Goal: Task Accomplishment & Management: Use online tool/utility

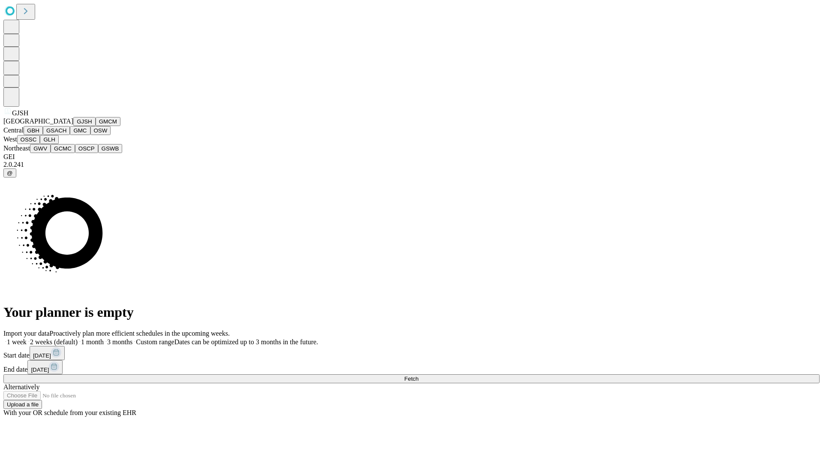
click at [73, 126] on button "GJSH" at bounding box center [84, 121] width 22 height 9
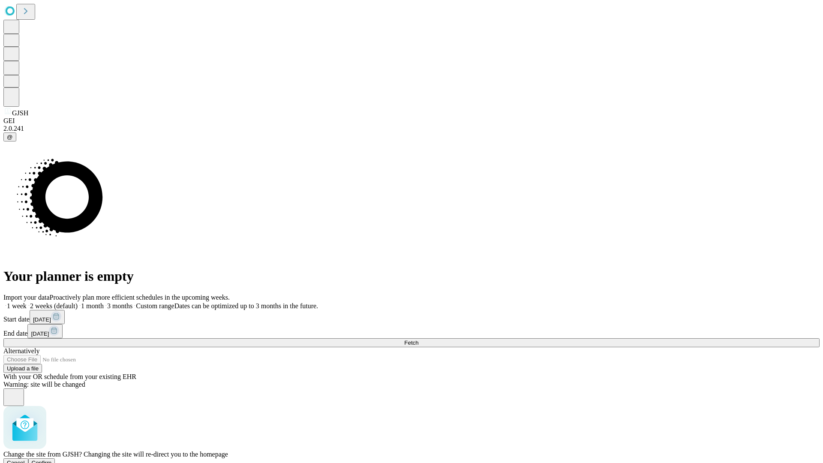
click at [52, 459] on span "Confirm" at bounding box center [42, 462] width 20 height 6
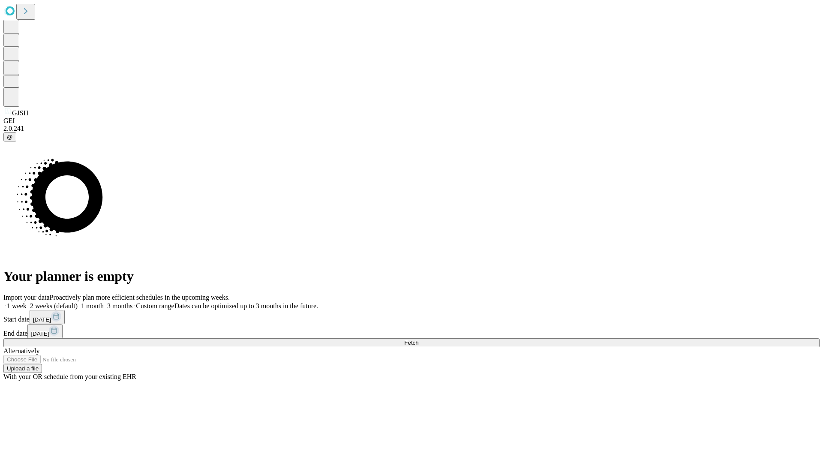
click at [104, 302] on label "1 month" at bounding box center [91, 305] width 26 height 7
click at [418, 339] on span "Fetch" at bounding box center [411, 342] width 14 height 6
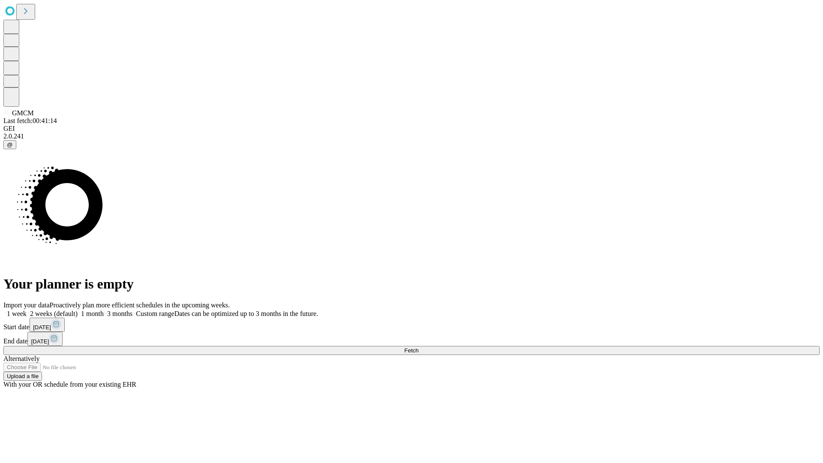
click at [104, 310] on label "1 month" at bounding box center [91, 313] width 26 height 7
click at [418, 347] on span "Fetch" at bounding box center [411, 350] width 14 height 6
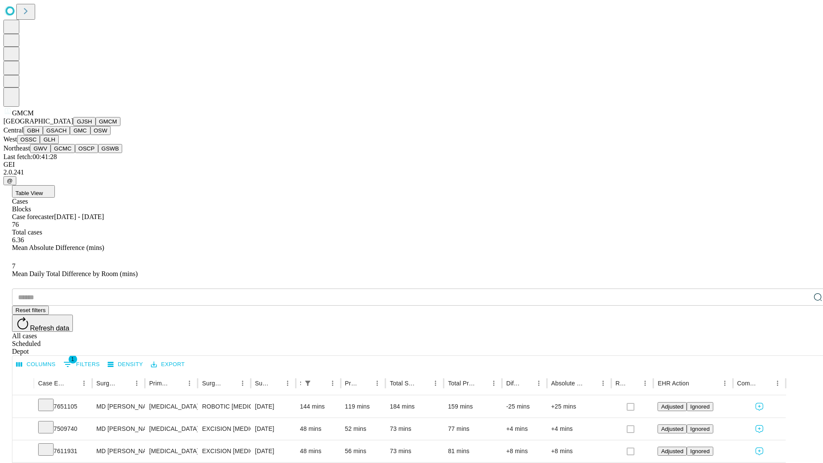
click at [43, 135] on button "GBH" at bounding box center [33, 130] width 19 height 9
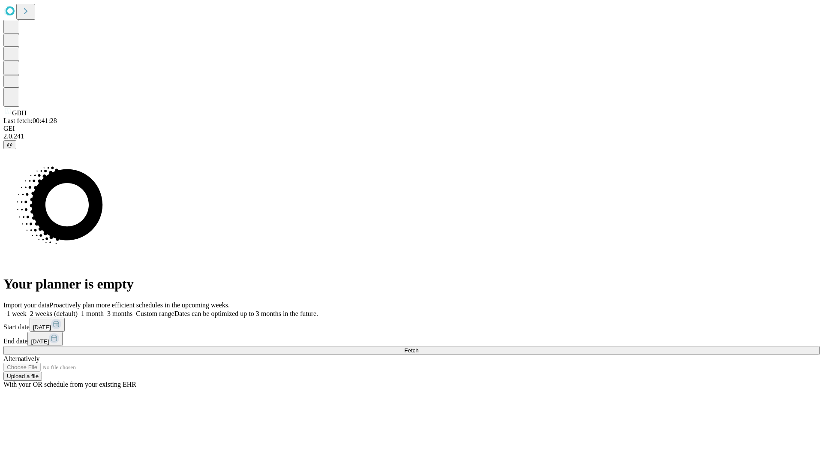
click at [418, 347] on span "Fetch" at bounding box center [411, 350] width 14 height 6
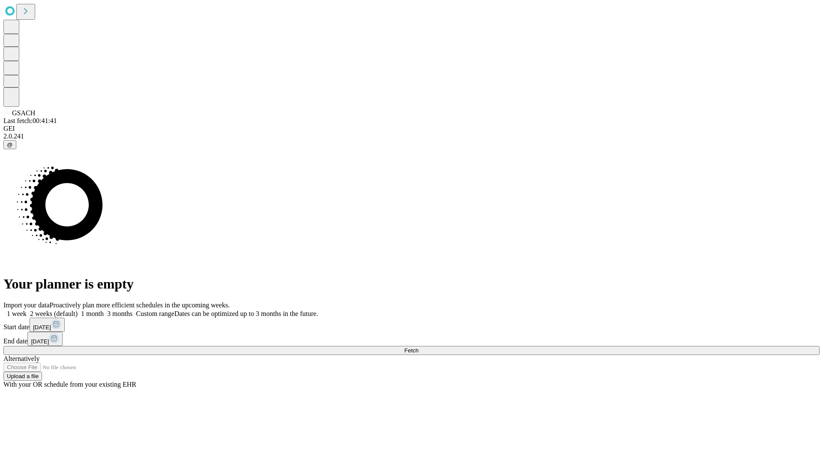
click at [104, 310] on label "1 month" at bounding box center [91, 313] width 26 height 7
click at [418, 347] on span "Fetch" at bounding box center [411, 350] width 14 height 6
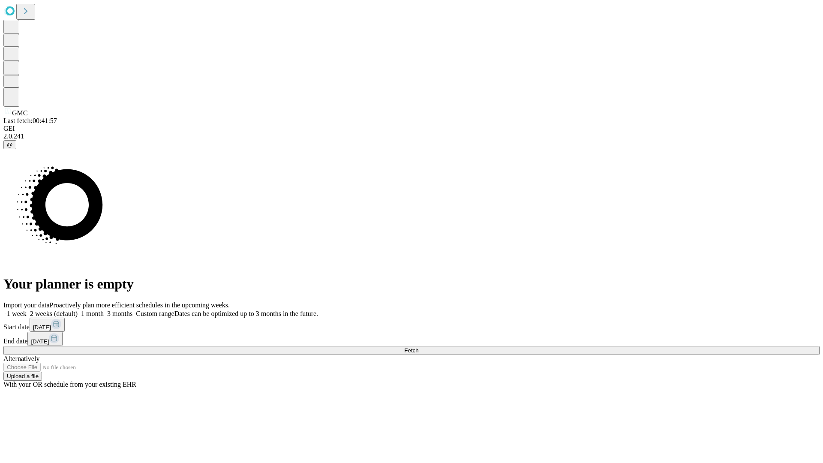
click at [104, 310] on label "1 month" at bounding box center [91, 313] width 26 height 7
click at [418, 347] on span "Fetch" at bounding box center [411, 350] width 14 height 6
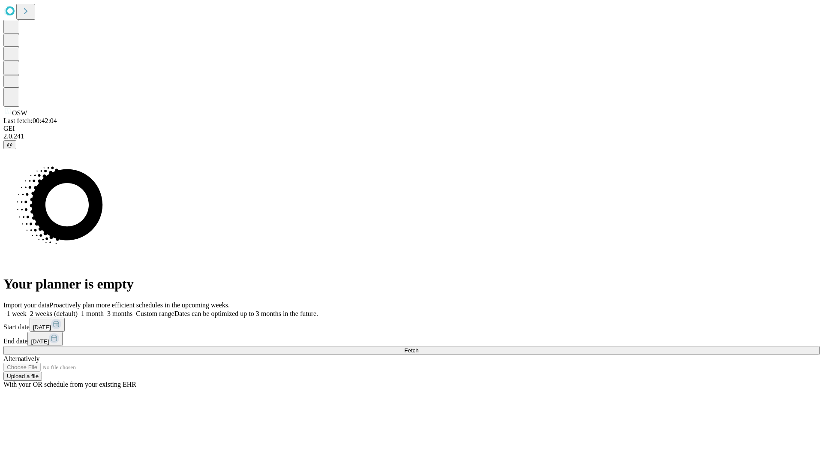
click at [104, 310] on label "1 month" at bounding box center [91, 313] width 26 height 7
click at [418, 347] on span "Fetch" at bounding box center [411, 350] width 14 height 6
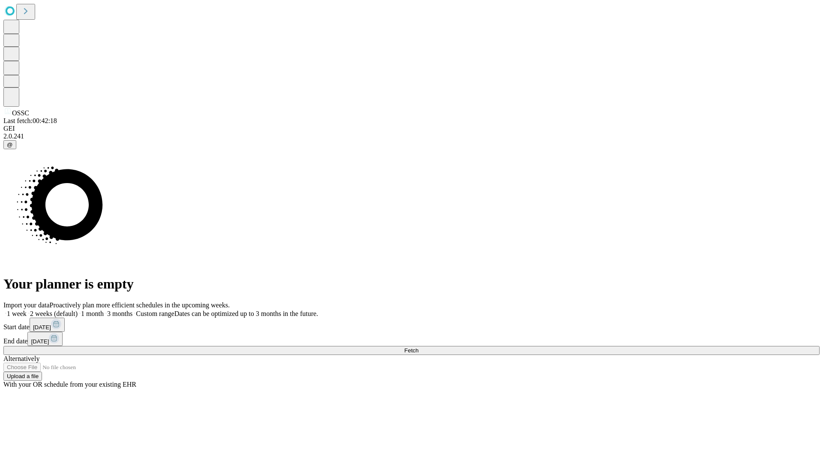
click at [104, 310] on label "1 month" at bounding box center [91, 313] width 26 height 7
click at [418, 347] on span "Fetch" at bounding box center [411, 350] width 14 height 6
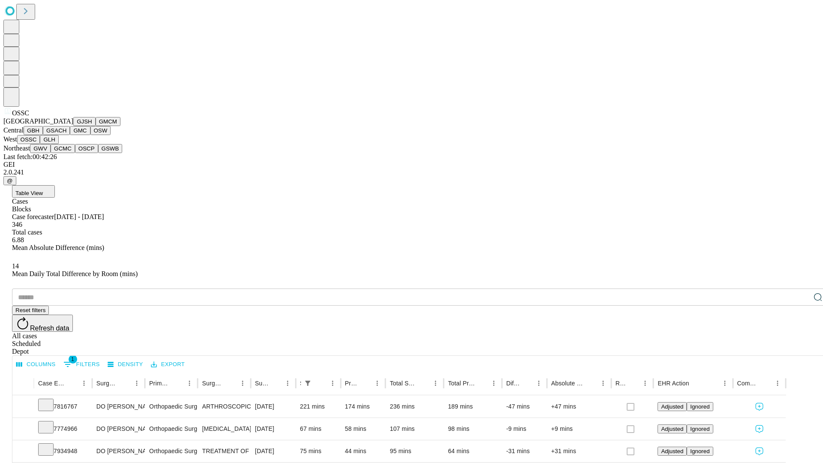
click at [58, 144] on button "GLH" at bounding box center [49, 139] width 18 height 9
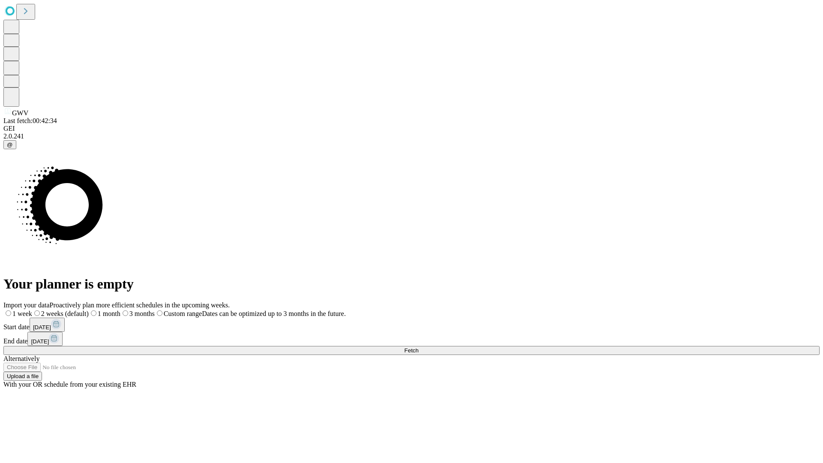
click at [120, 310] on label "1 month" at bounding box center [105, 313] width 32 height 7
click at [418, 347] on span "Fetch" at bounding box center [411, 350] width 14 height 6
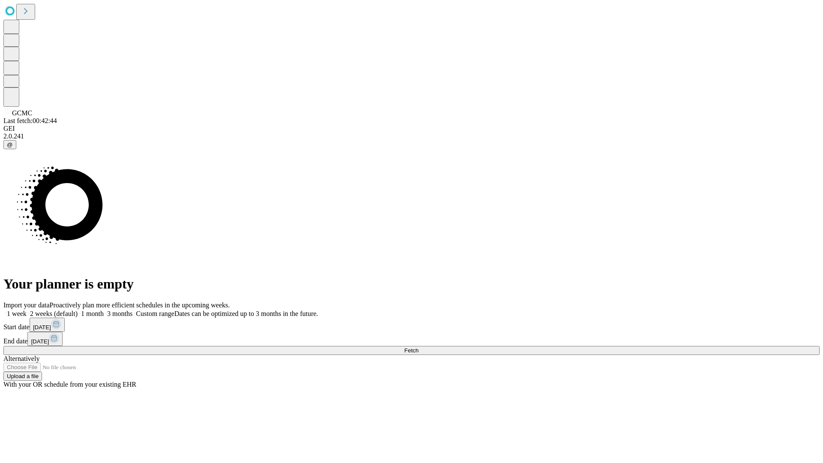
click at [104, 310] on label "1 month" at bounding box center [91, 313] width 26 height 7
click at [418, 347] on span "Fetch" at bounding box center [411, 350] width 14 height 6
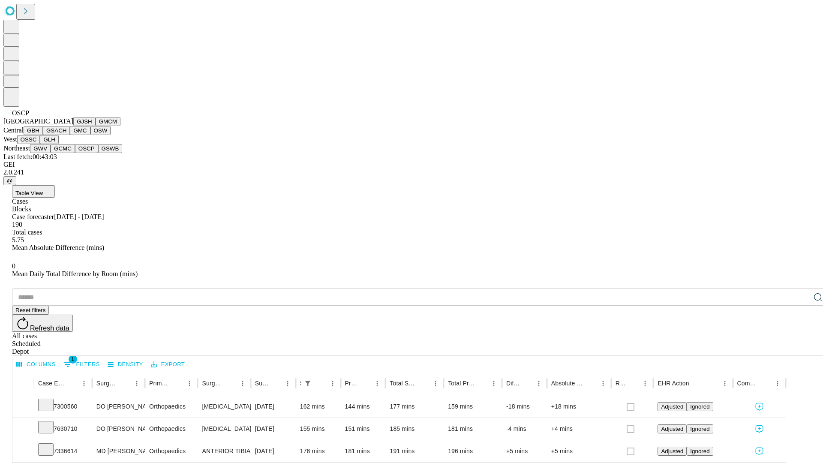
click at [98, 153] on button "GSWB" at bounding box center [110, 148] width 24 height 9
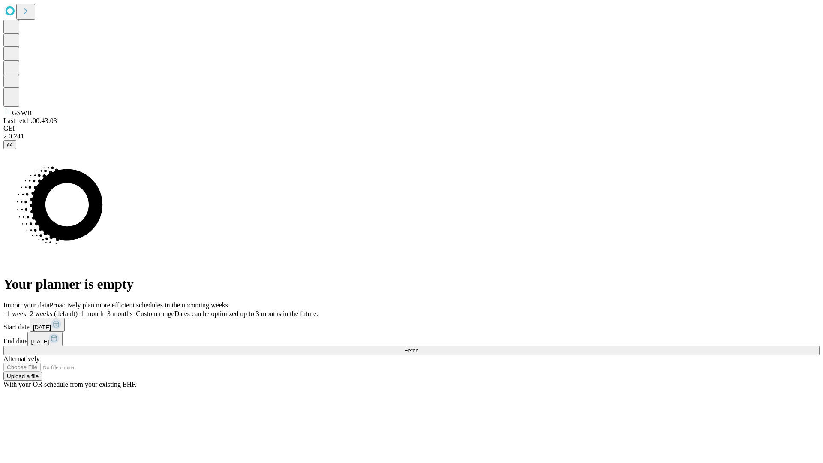
click at [104, 310] on label "1 month" at bounding box center [91, 313] width 26 height 7
click at [418, 347] on span "Fetch" at bounding box center [411, 350] width 14 height 6
